Goal: Check status: Check status

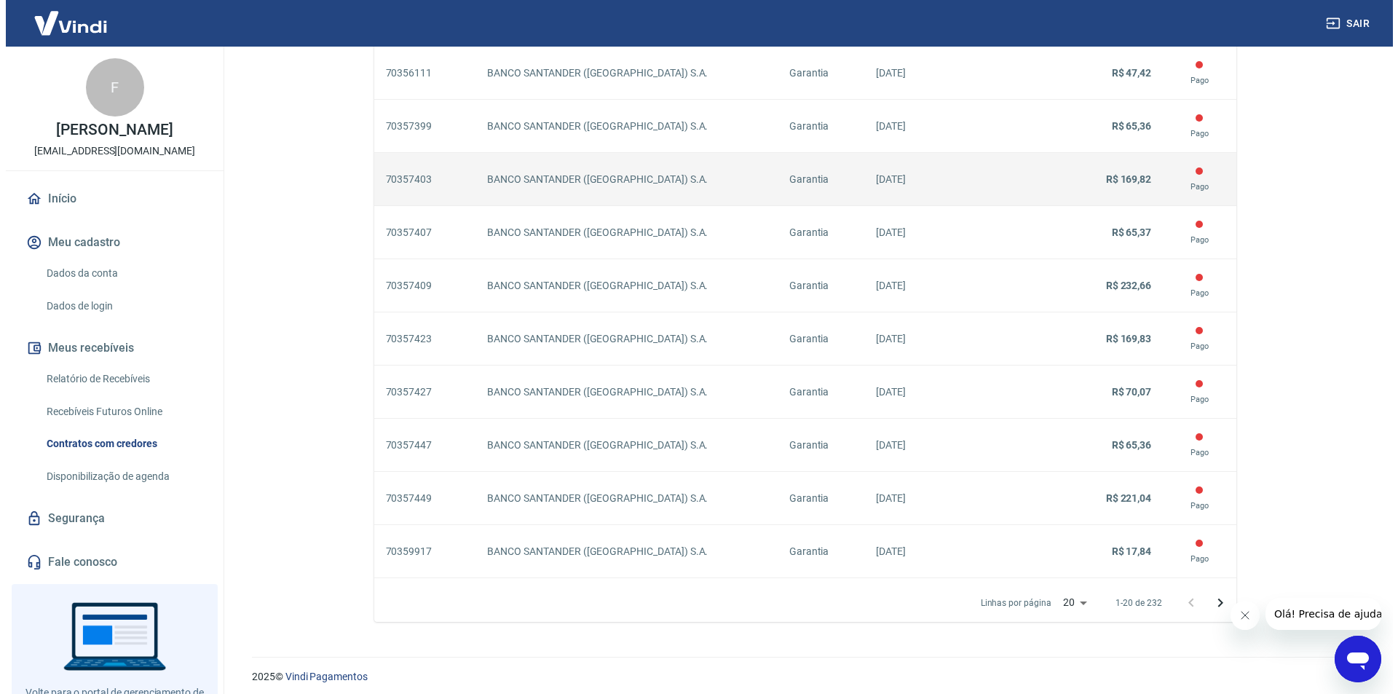
scroll to position [1156, 0]
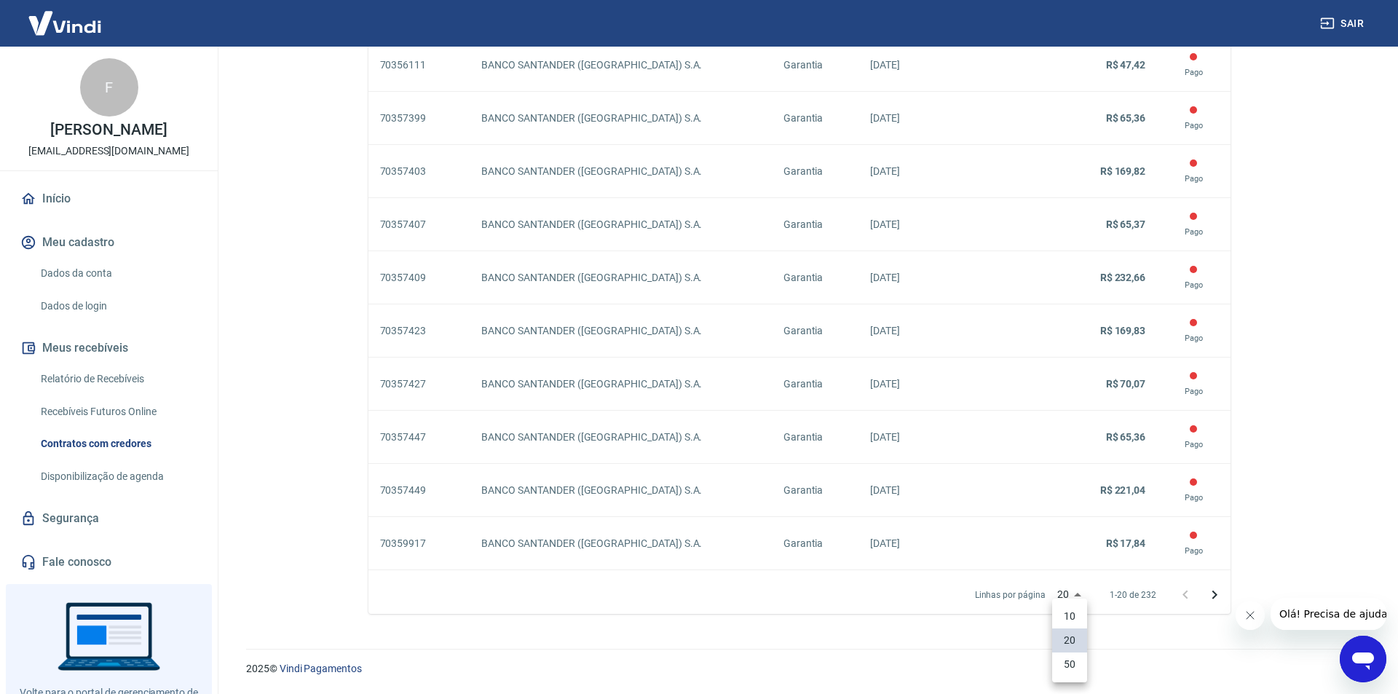
click at [1078, 674] on li "50" at bounding box center [1069, 664] width 35 height 24
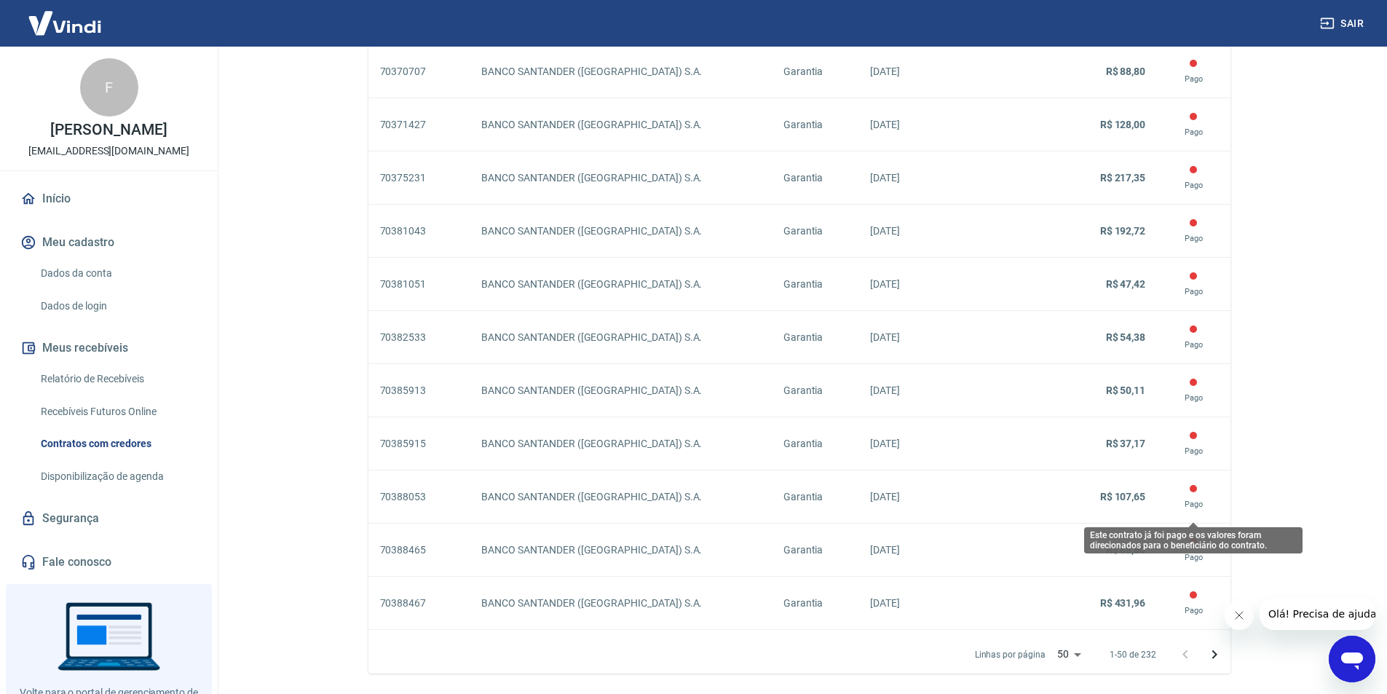
scroll to position [2751, 0]
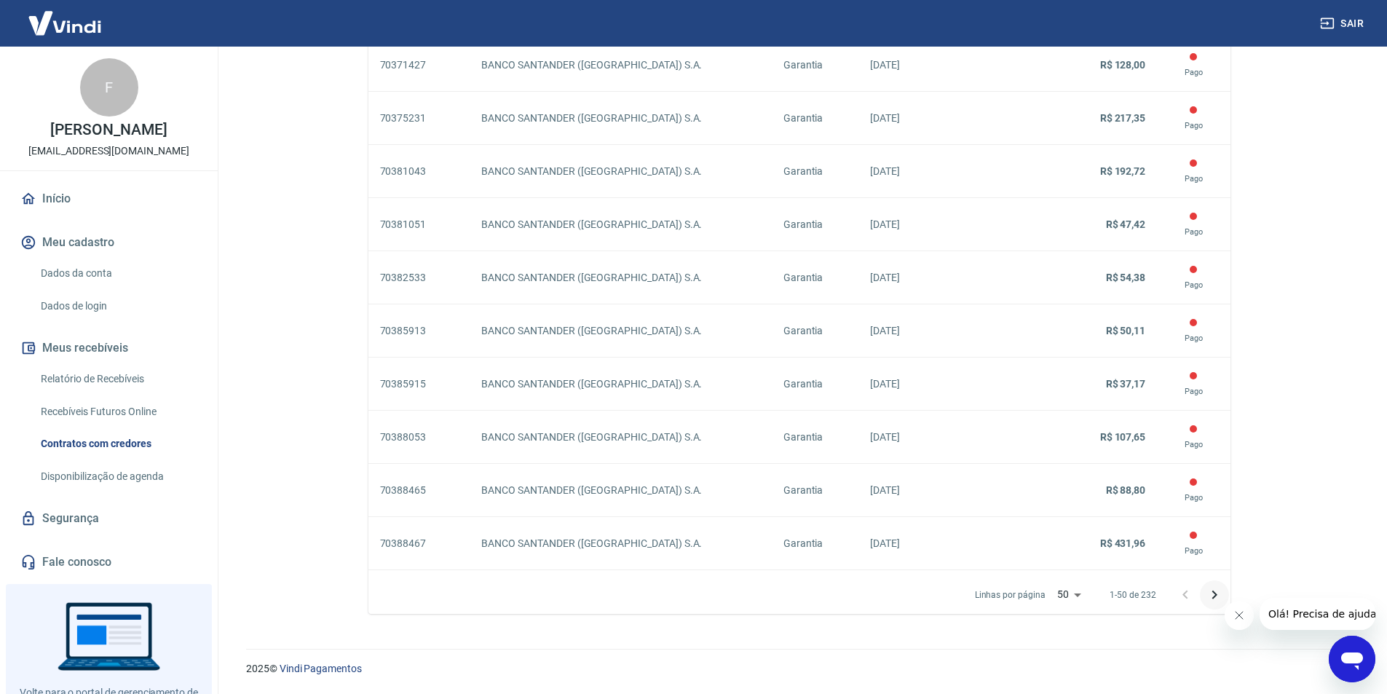
click at [1208, 596] on icon "Próxima página" at bounding box center [1214, 594] width 17 height 17
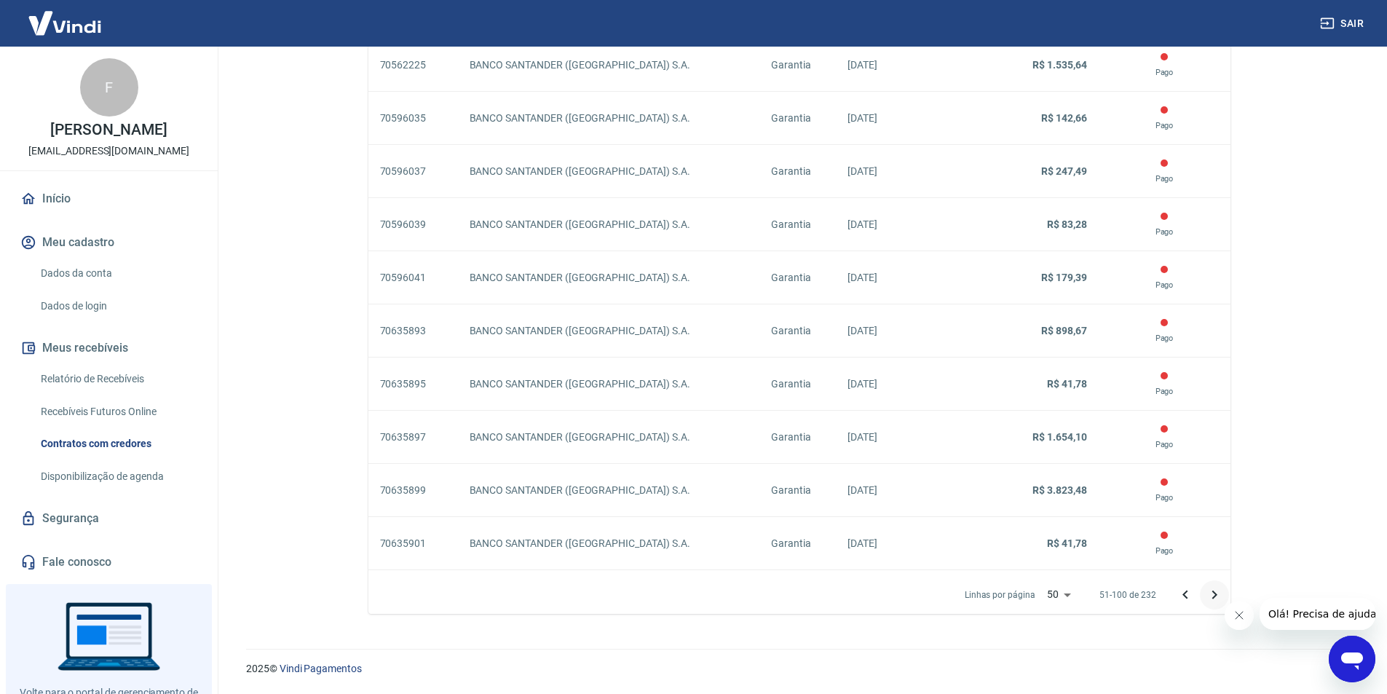
click at [1213, 605] on button "Próxima página" at bounding box center [1214, 594] width 29 height 29
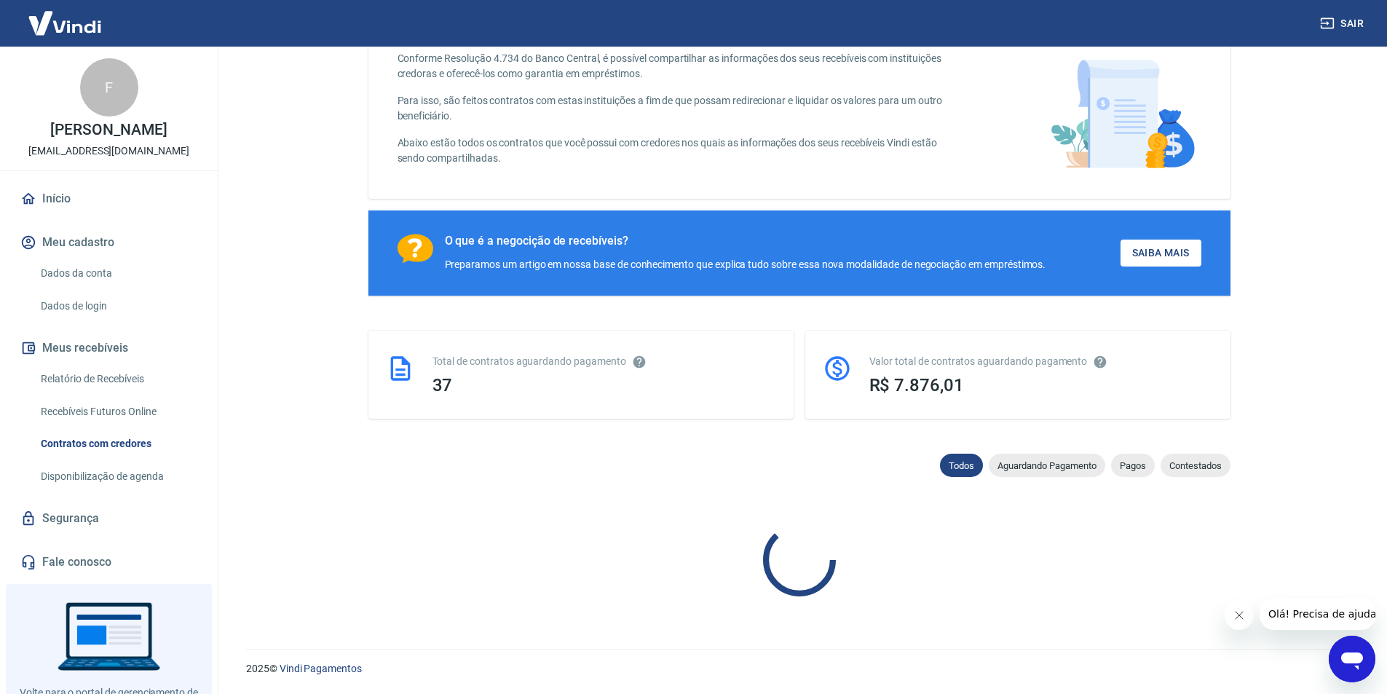
scroll to position [2777, 0]
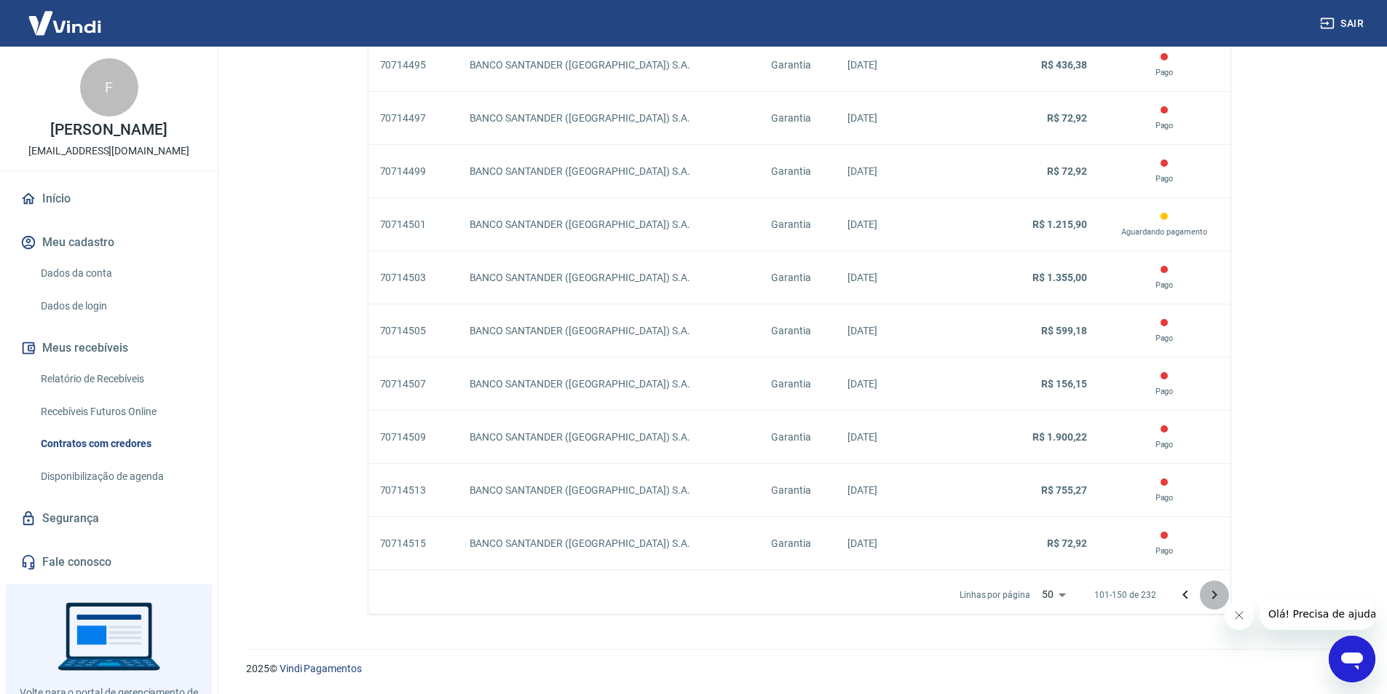
click at [1206, 593] on icon "Próxima página" at bounding box center [1214, 594] width 17 height 17
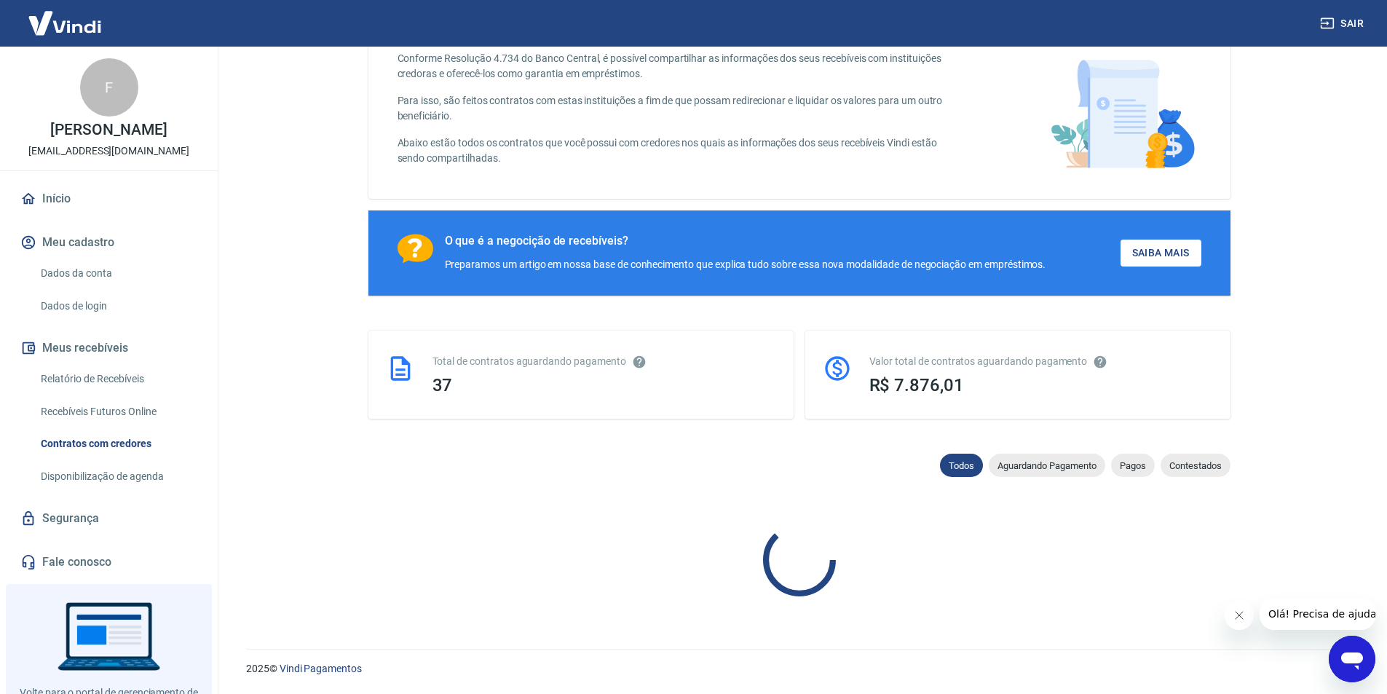
scroll to position [2777, 0]
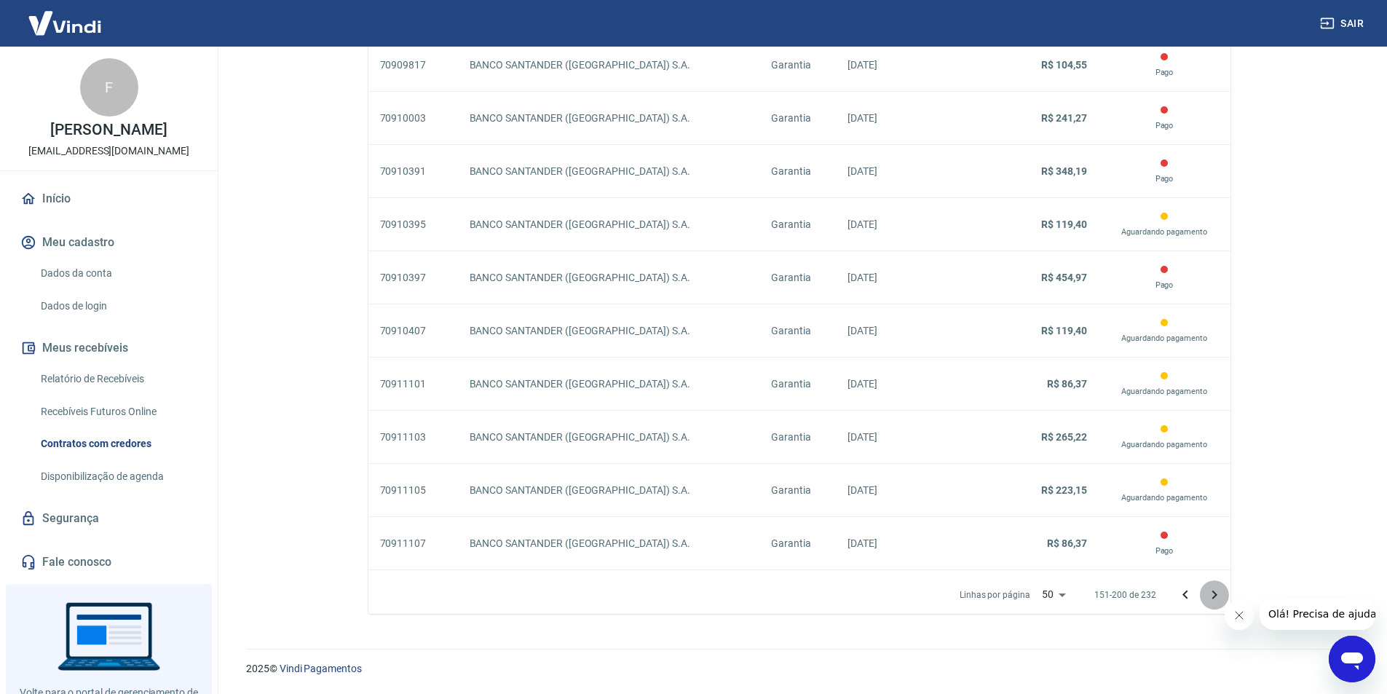
click at [1206, 593] on icon "Próxima página" at bounding box center [1214, 594] width 17 height 17
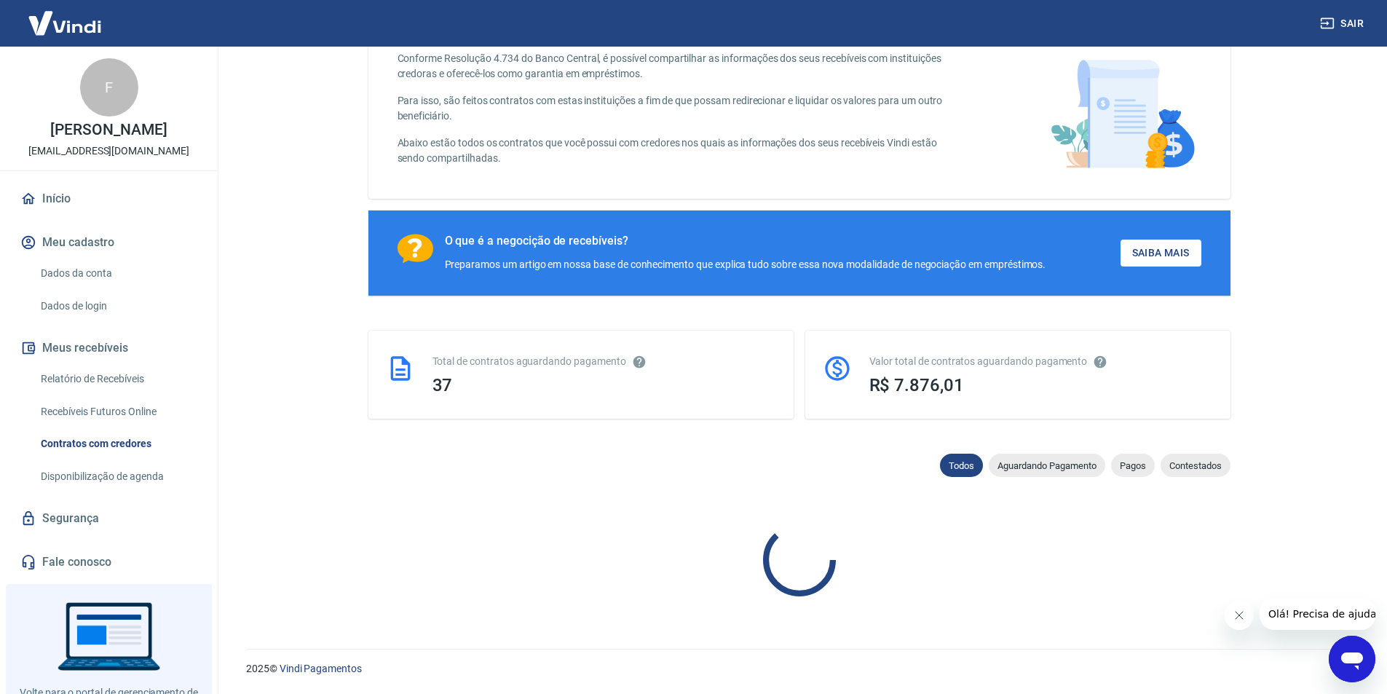
scroll to position [1820, 0]
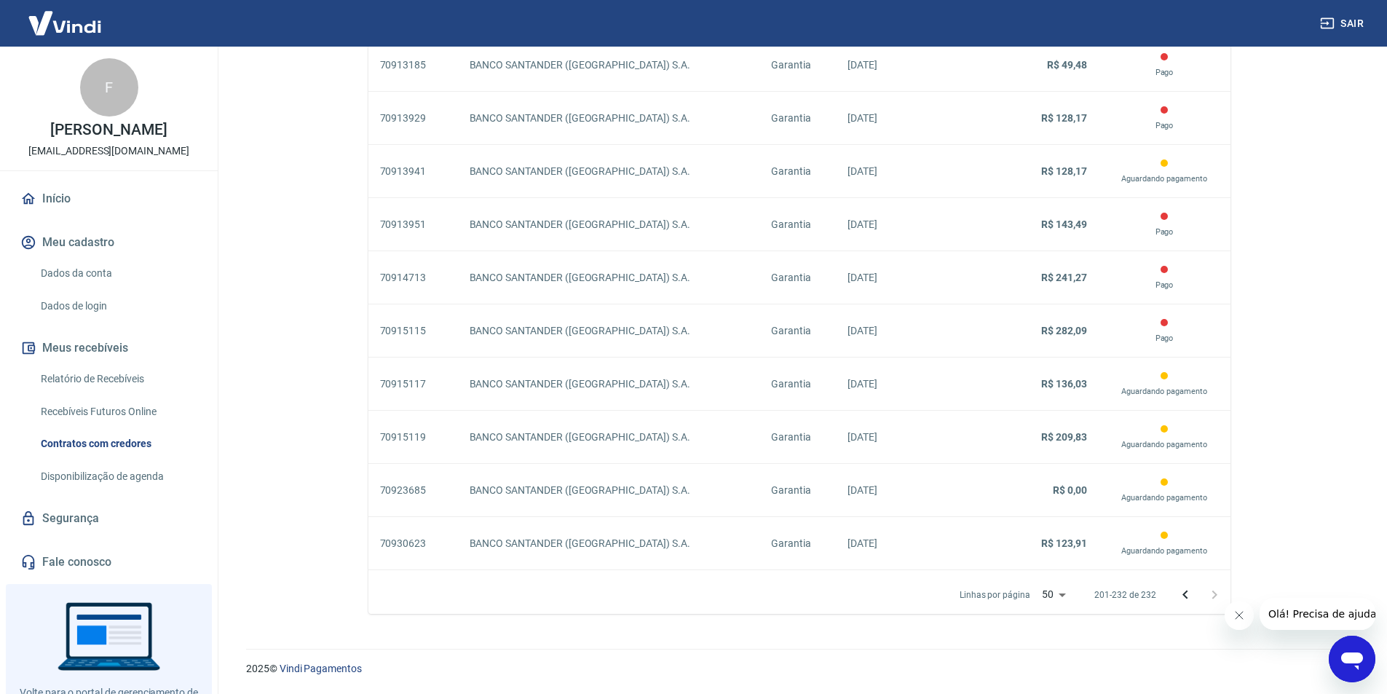
click at [1206, 593] on div at bounding box center [1200, 594] width 58 height 29
click at [1181, 596] on icon "Página anterior" at bounding box center [1185, 594] width 17 height 17
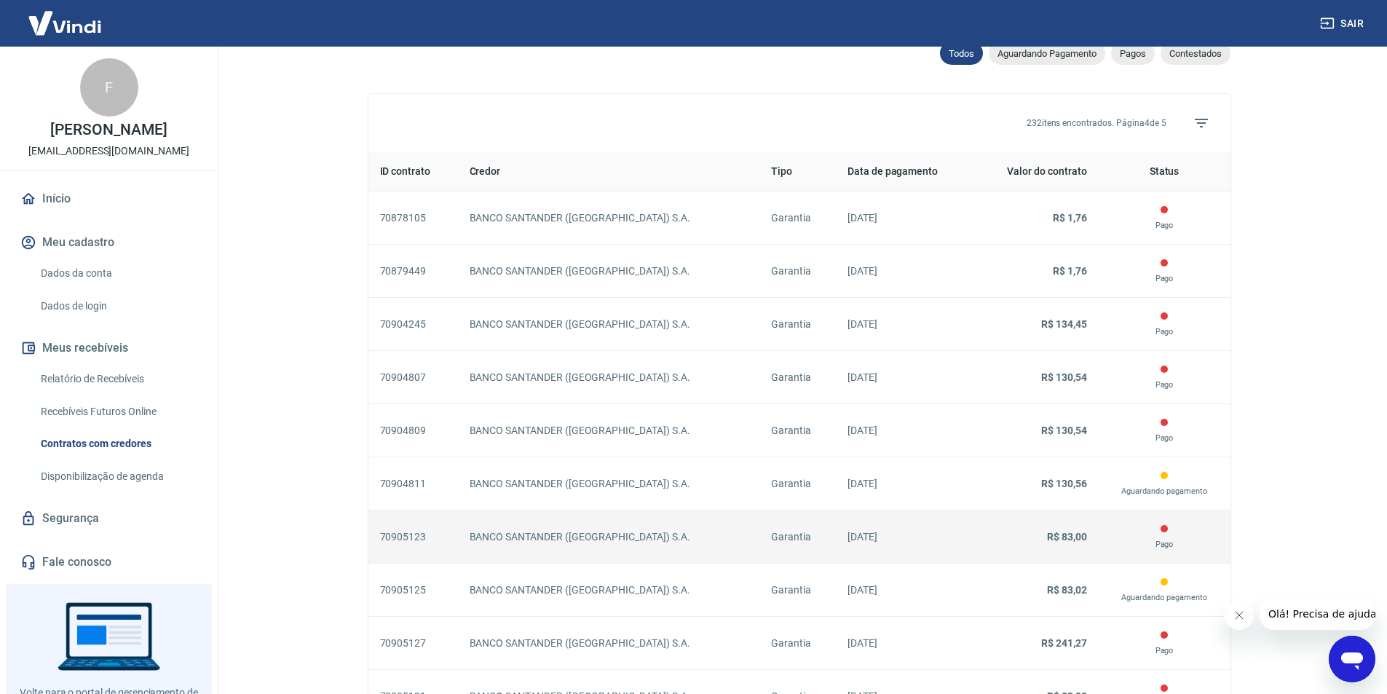
scroll to position [301, 0]
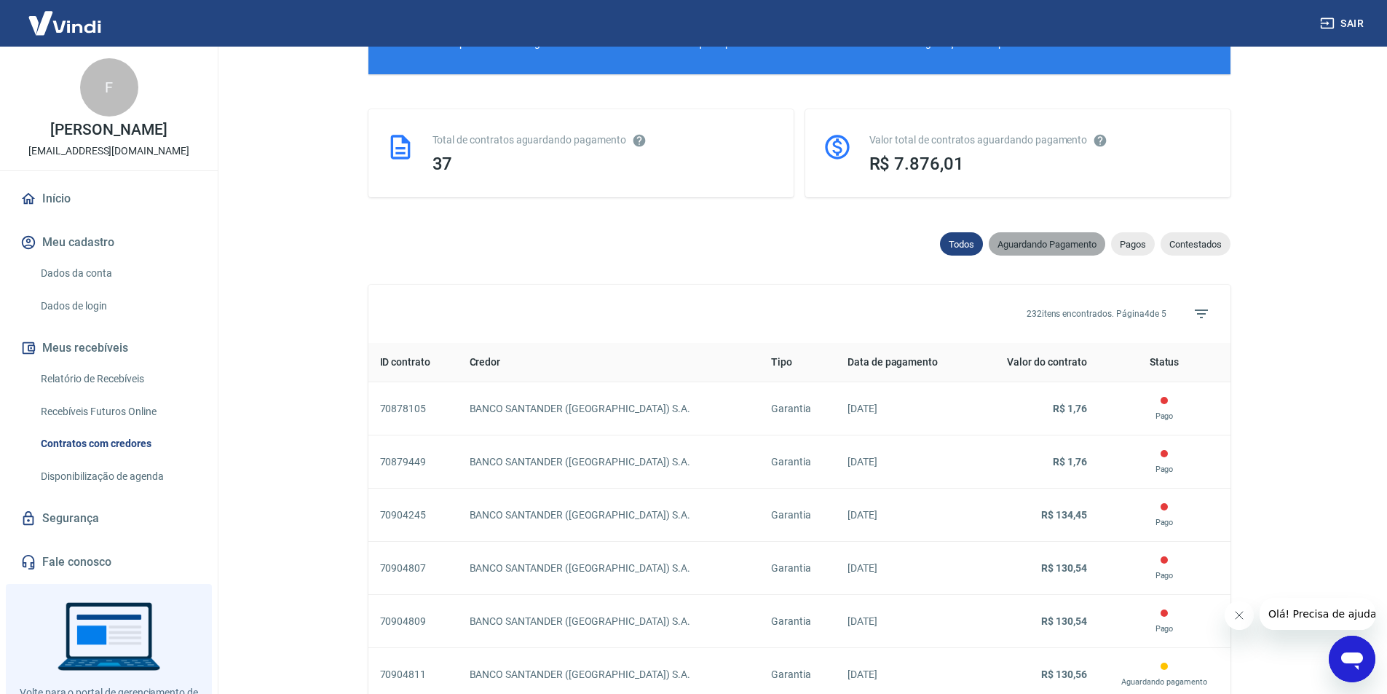
click at [1035, 245] on span "Aguardando Pagamento" at bounding box center [1047, 244] width 116 height 11
select select "waiting_payment"
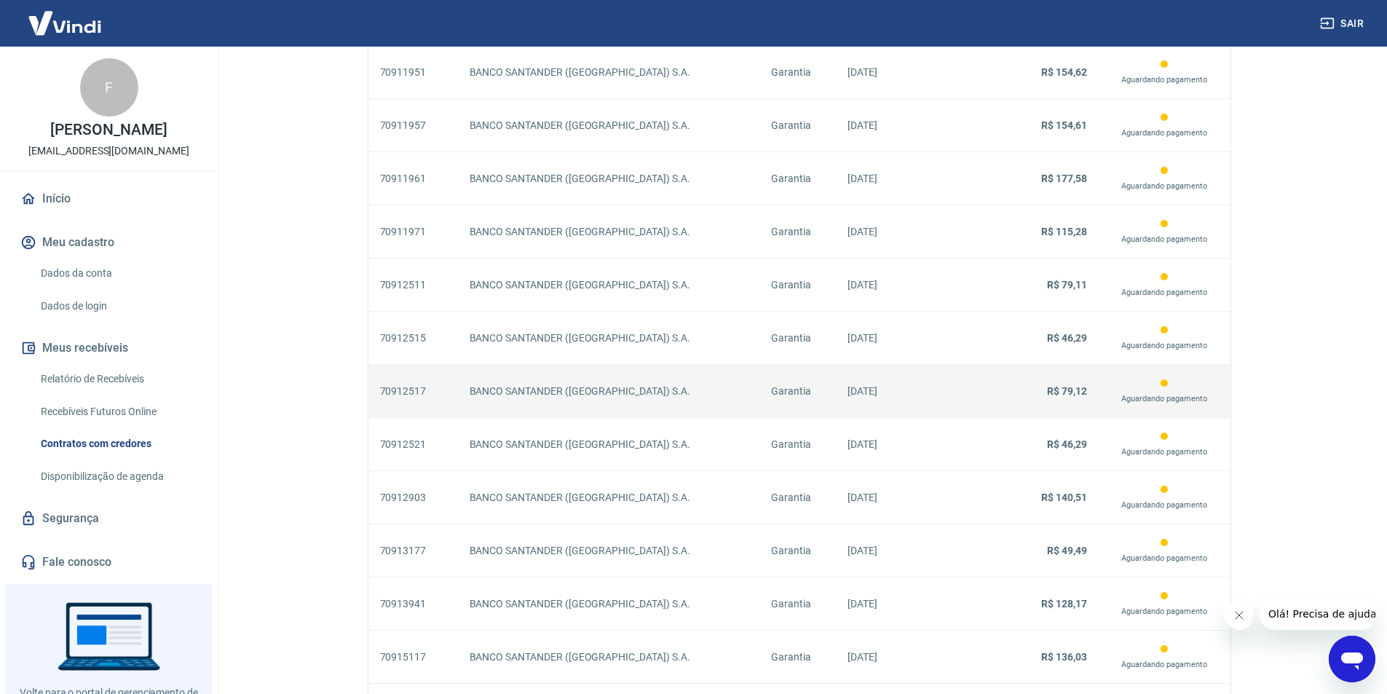
scroll to position [1882, 0]
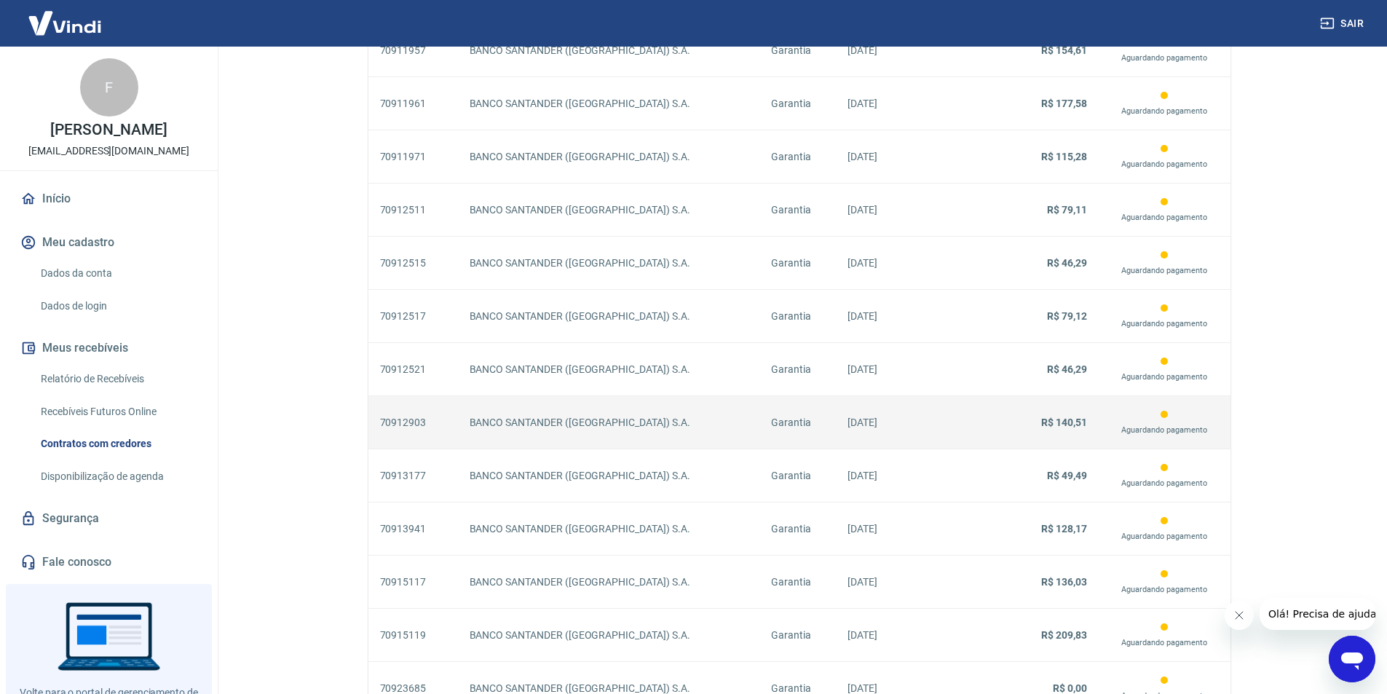
click at [1030, 430] on p "R$ 140,51" at bounding box center [1035, 422] width 101 height 15
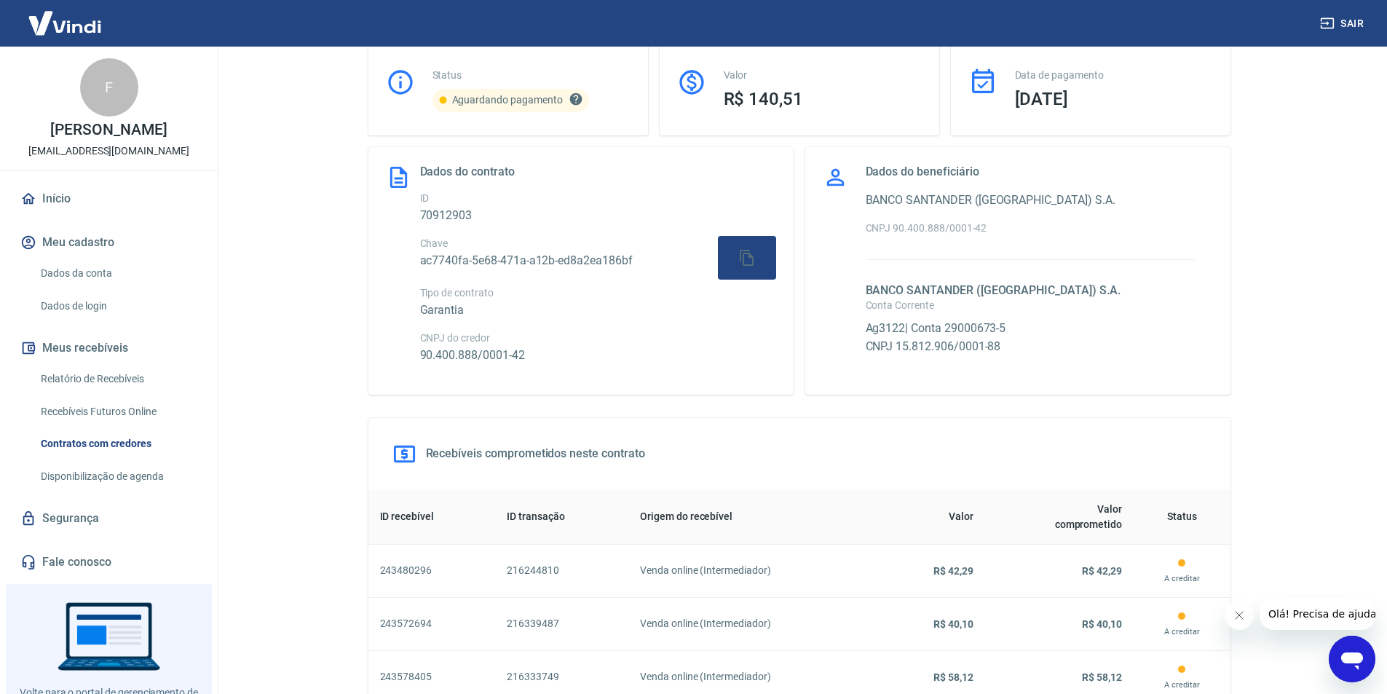
select select "waiting_payment"
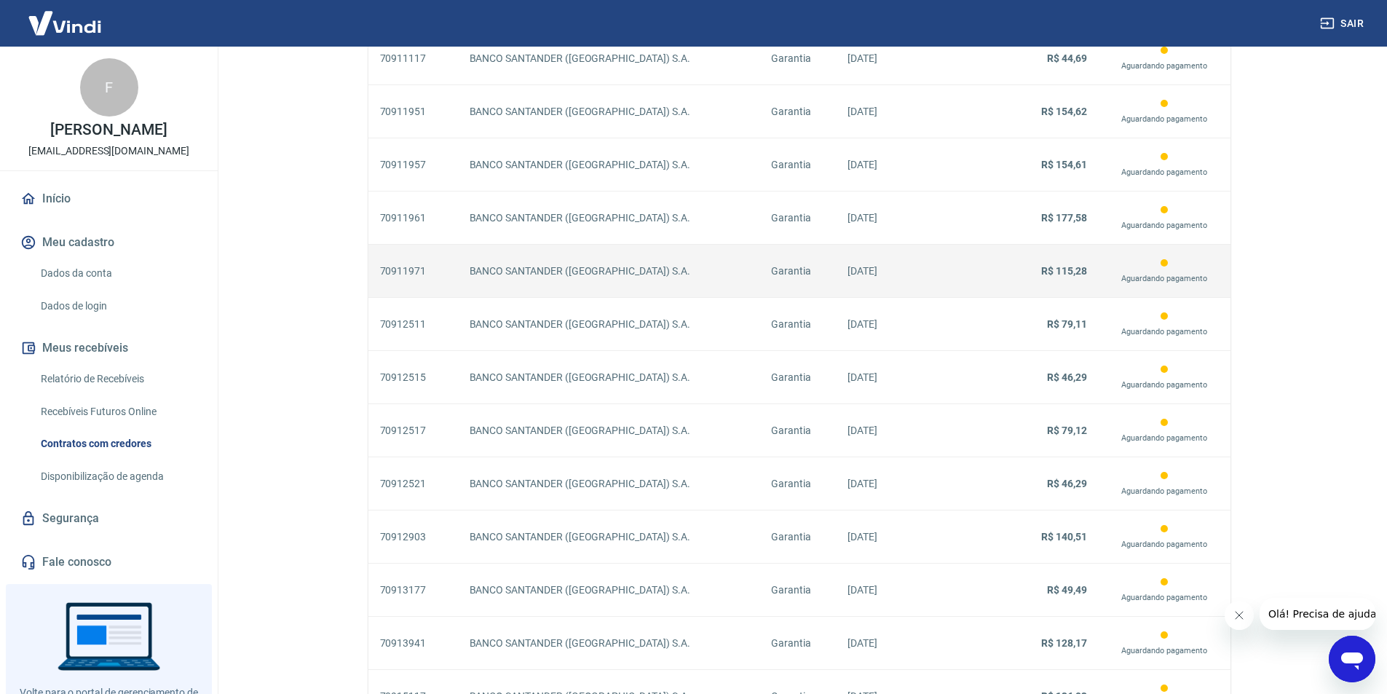
scroll to position [1722, 0]
